Goal: Task Accomplishment & Management: Use online tool/utility

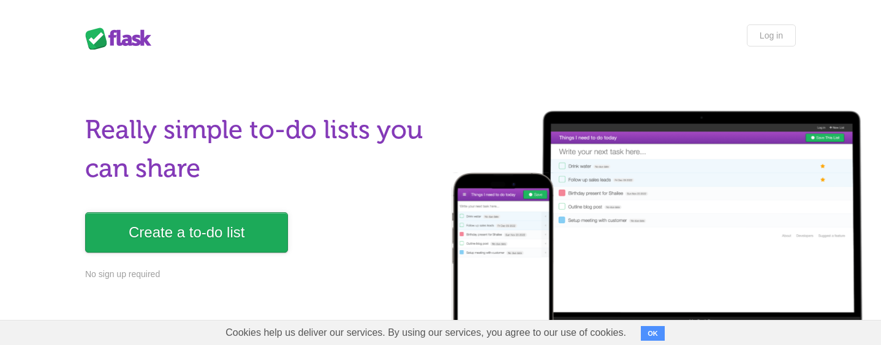
click at [233, 230] on link "Create a to-do list" at bounding box center [186, 233] width 203 height 40
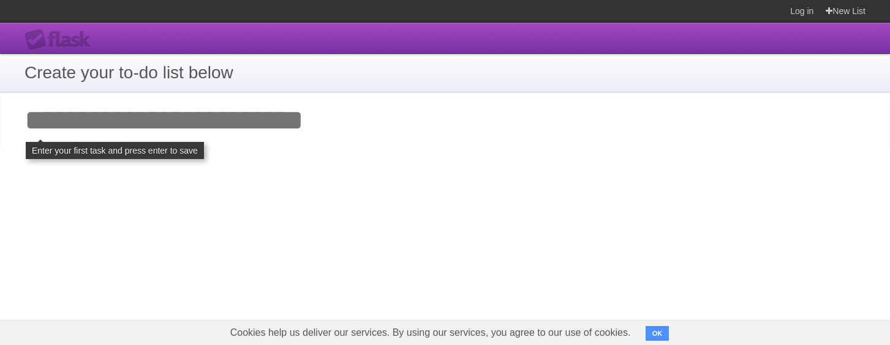
click at [233, 121] on input "Add your first task" at bounding box center [445, 120] width 890 height 56
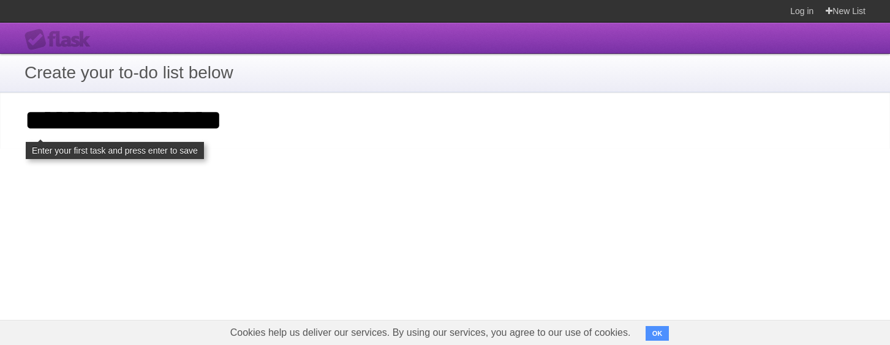
type input "**********"
click input "**********" at bounding box center [0, 0] width 0 height 0
